Goal: Task Accomplishment & Management: Use online tool/utility

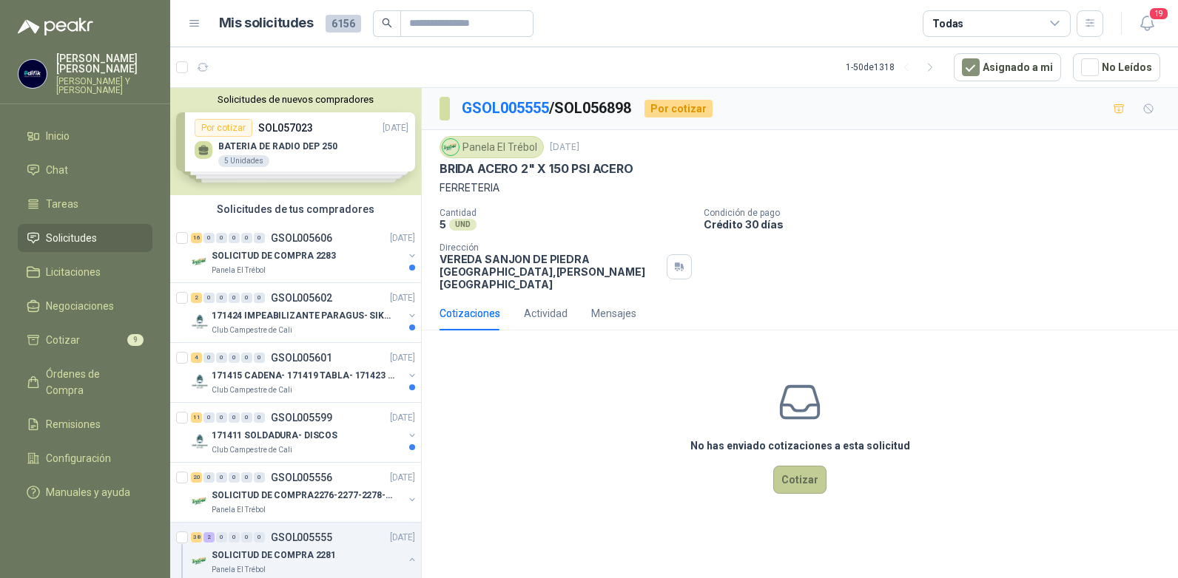
click at [792, 466] on button "Cotizar" at bounding box center [799, 480] width 53 height 28
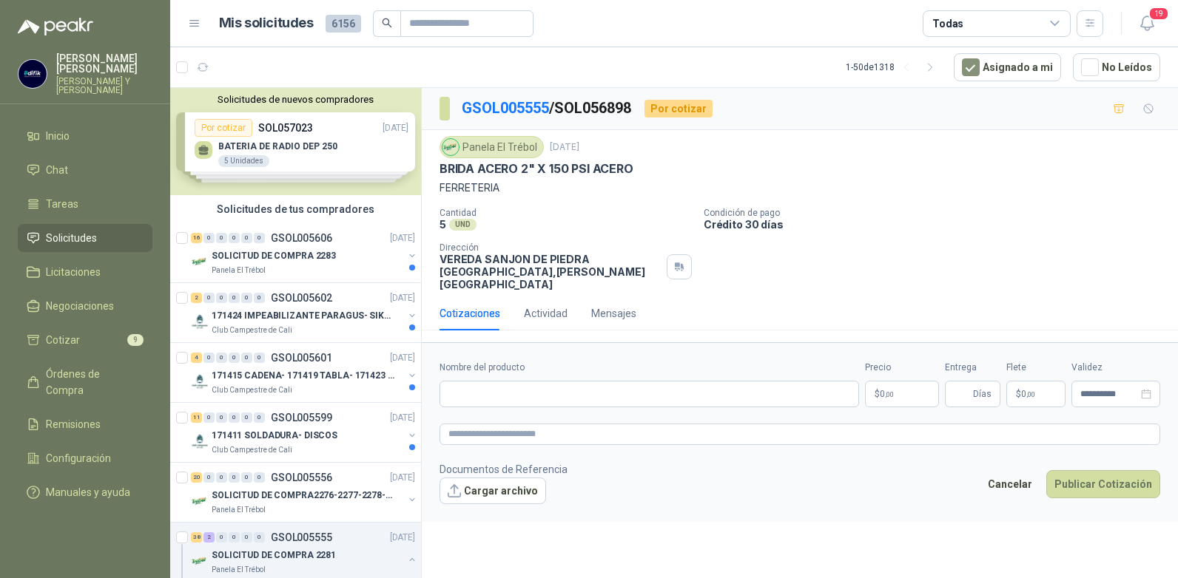
click at [898, 381] on p "$ 0 ,00" at bounding box center [902, 394] width 74 height 27
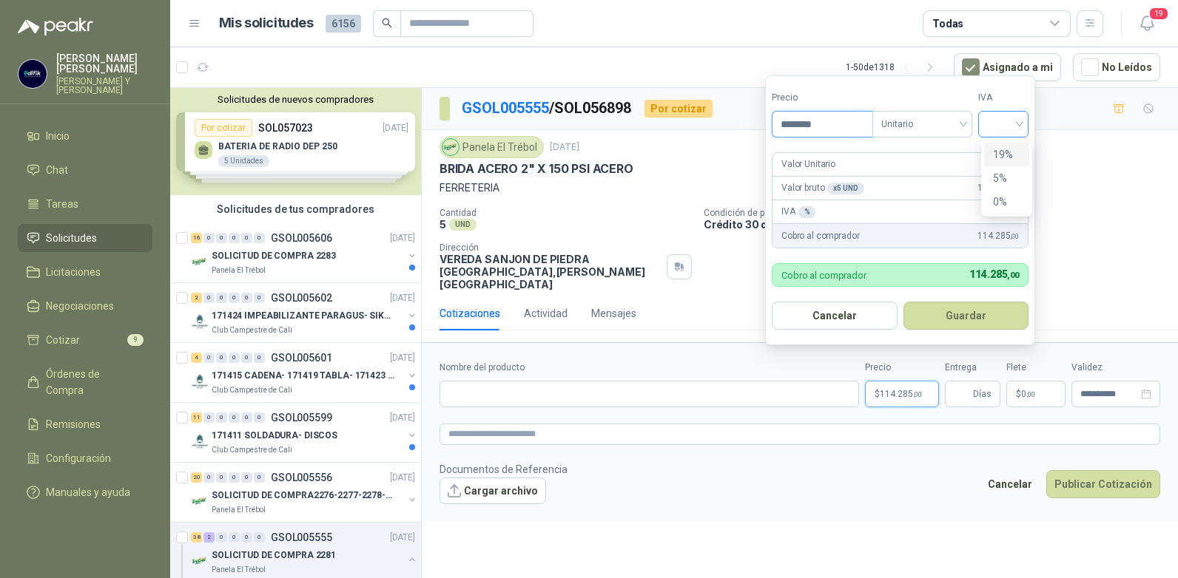
click at [1025, 128] on div at bounding box center [1003, 124] width 50 height 27
type input "********"
click at [996, 155] on div "19%" at bounding box center [1006, 154] width 27 height 16
click at [942, 315] on button "Guardar" at bounding box center [968, 316] width 127 height 28
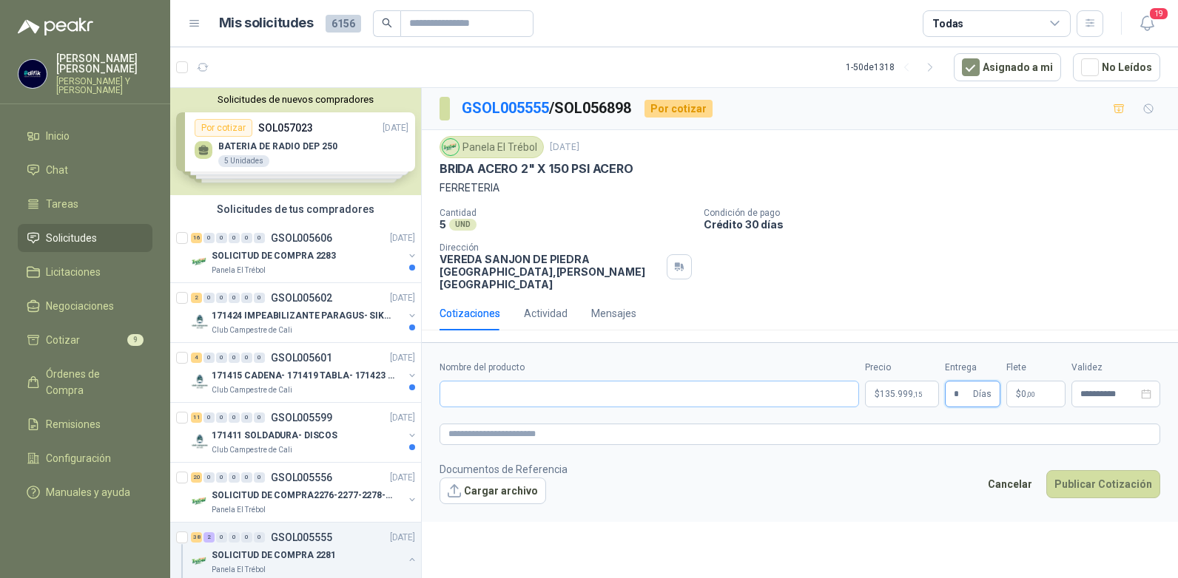
type input "*"
click at [567, 381] on input "Nombre del producto" at bounding box center [648, 394] width 419 height 27
type input "**********"
click at [1090, 473] on button "Publicar Cotización" at bounding box center [1103, 484] width 114 height 28
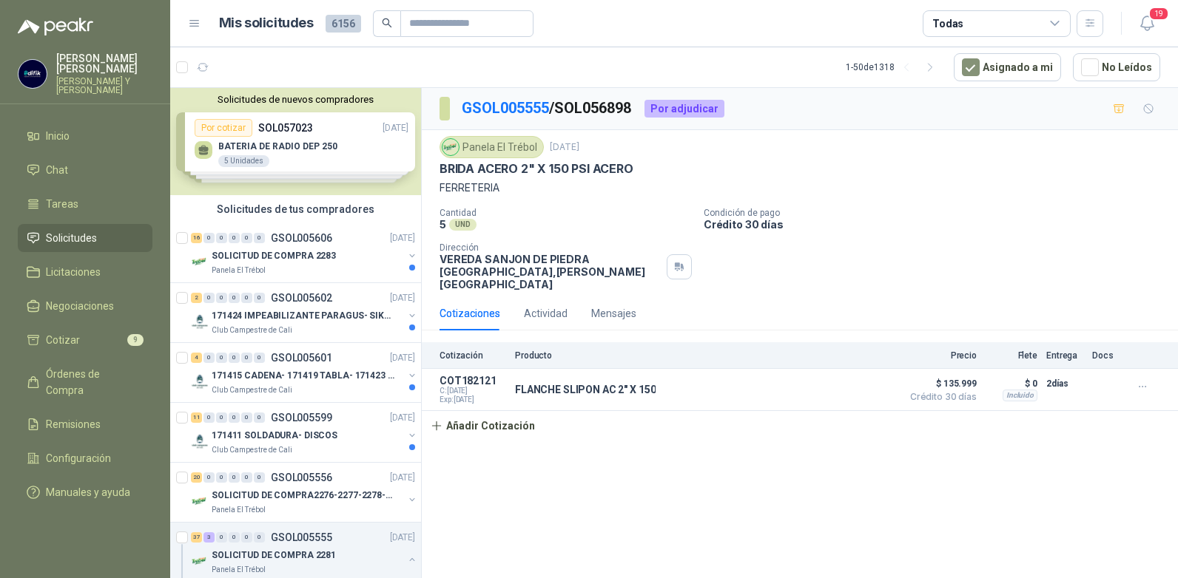
click at [524, 98] on p "GSOL005555 / SOL056898" at bounding box center [547, 108] width 171 height 23
click at [523, 103] on link "GSOL005555" at bounding box center [505, 108] width 87 height 18
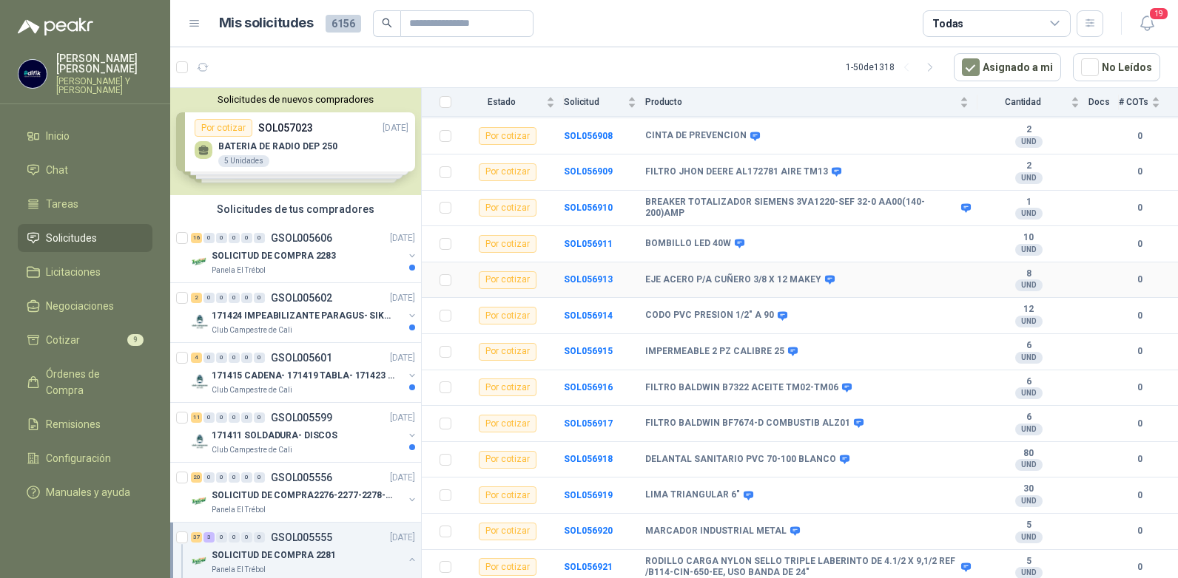
scroll to position [814, 0]
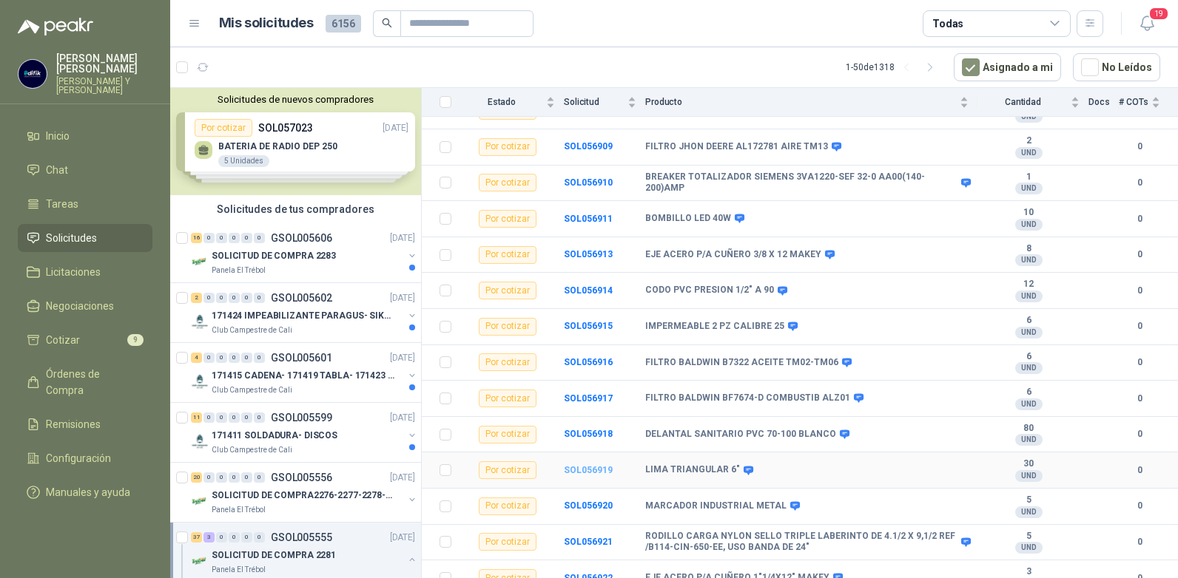
click at [596, 465] on b "SOL056919" at bounding box center [588, 470] width 49 height 10
